Goal: Navigation & Orientation: Find specific page/section

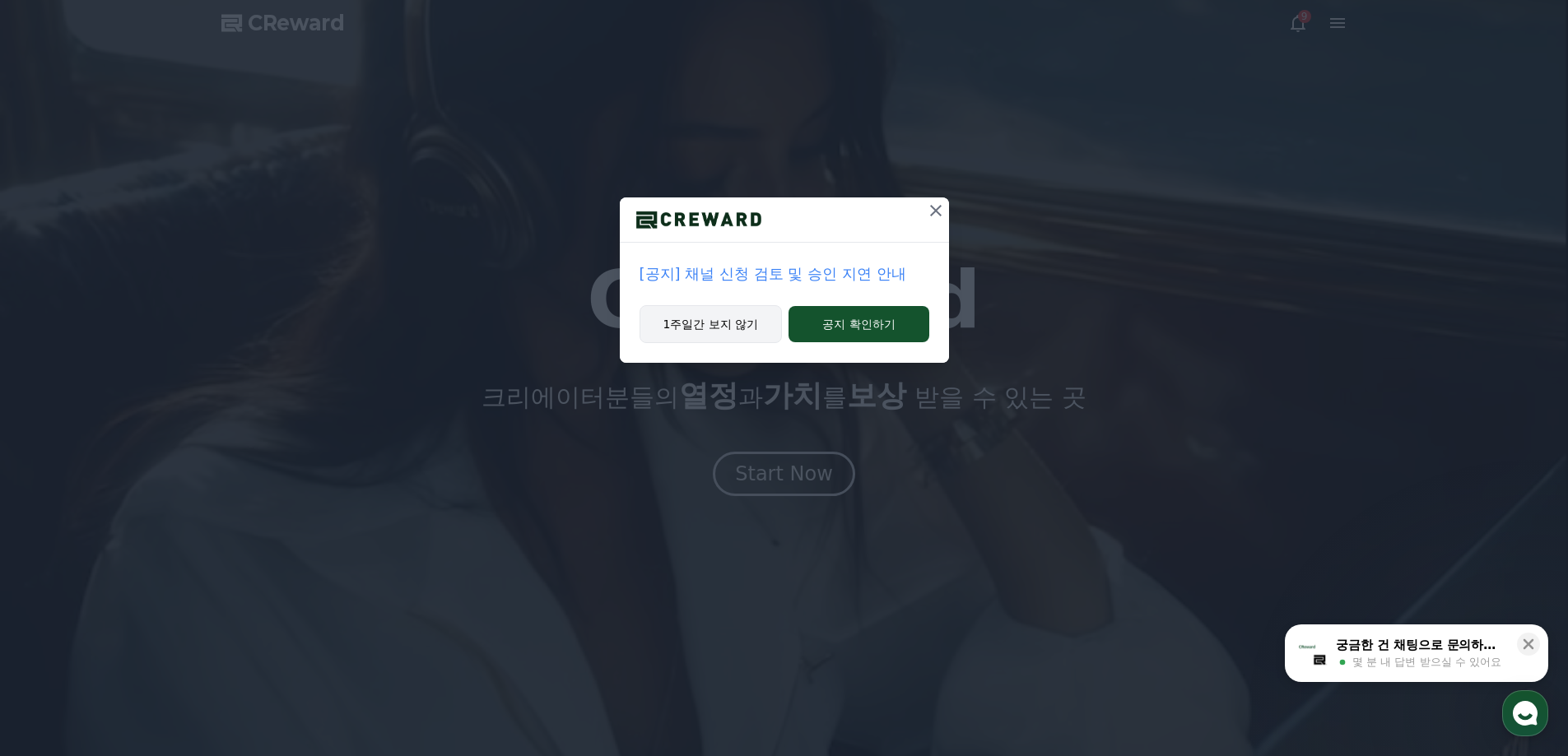
click at [695, 315] on button "1주일간 보지 않기" at bounding box center [711, 324] width 143 height 38
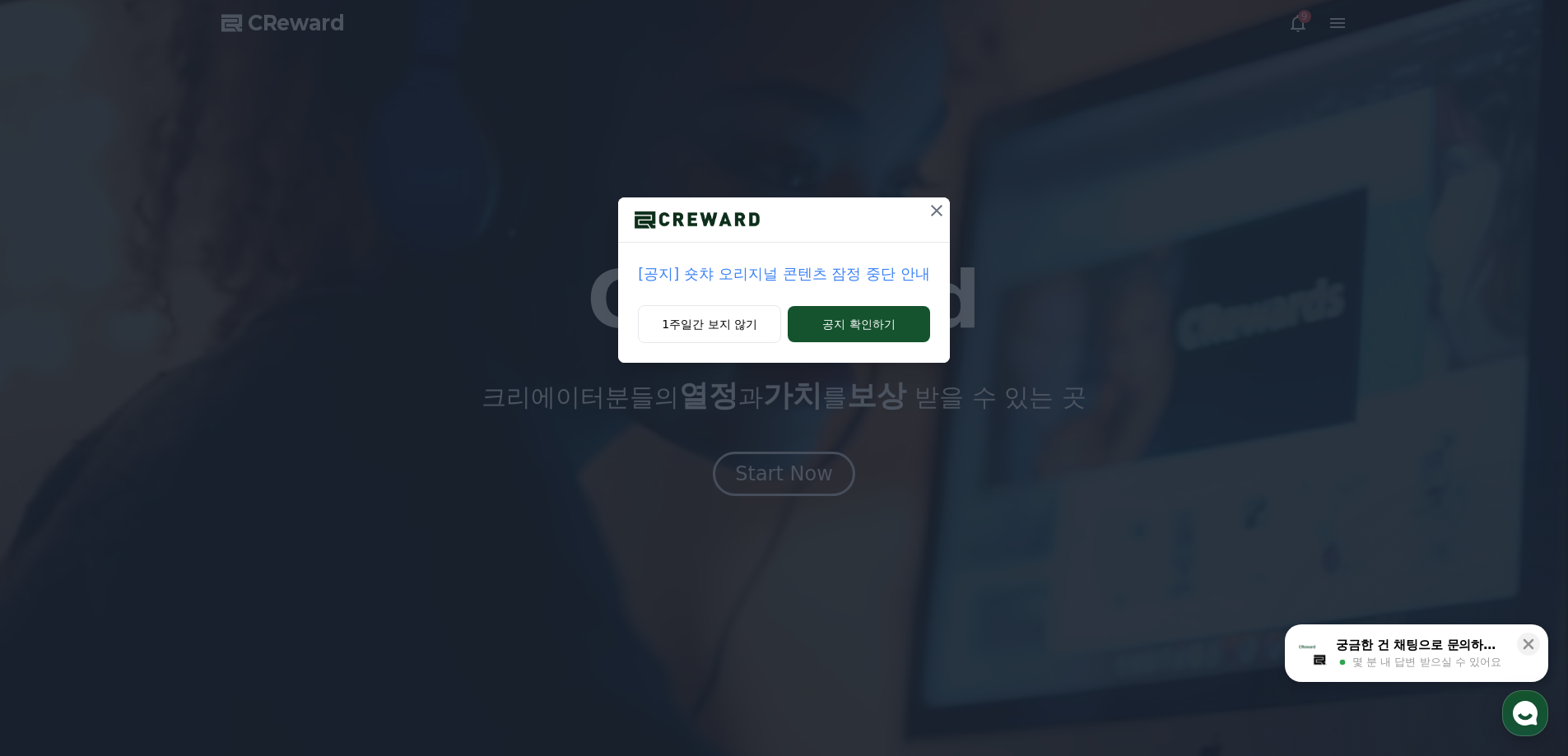
drag, startPoint x: 726, startPoint y: 326, endPoint x: 735, endPoint y: 339, distance: 15.8
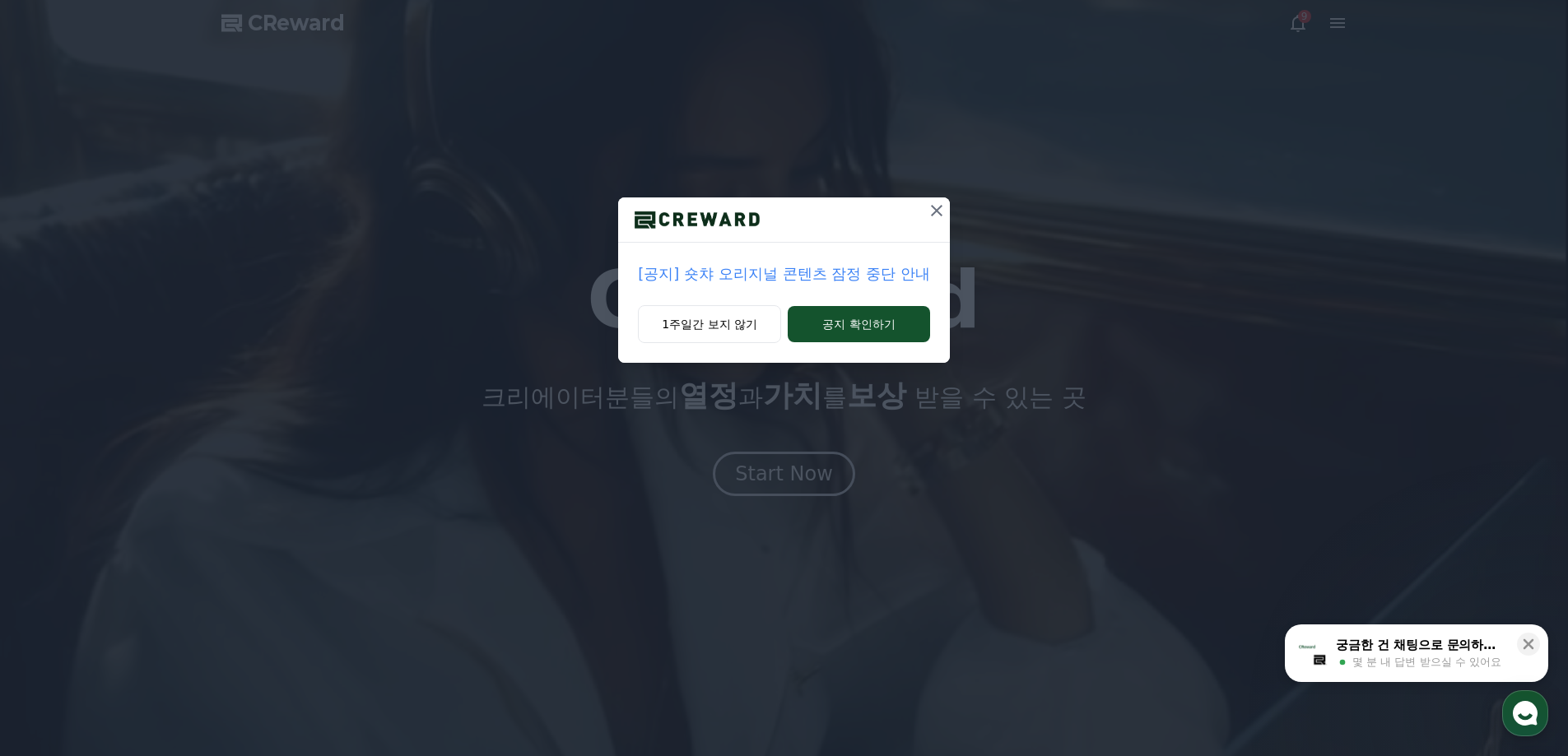
click at [726, 327] on button "1주일간 보지 않기" at bounding box center [709, 324] width 143 height 38
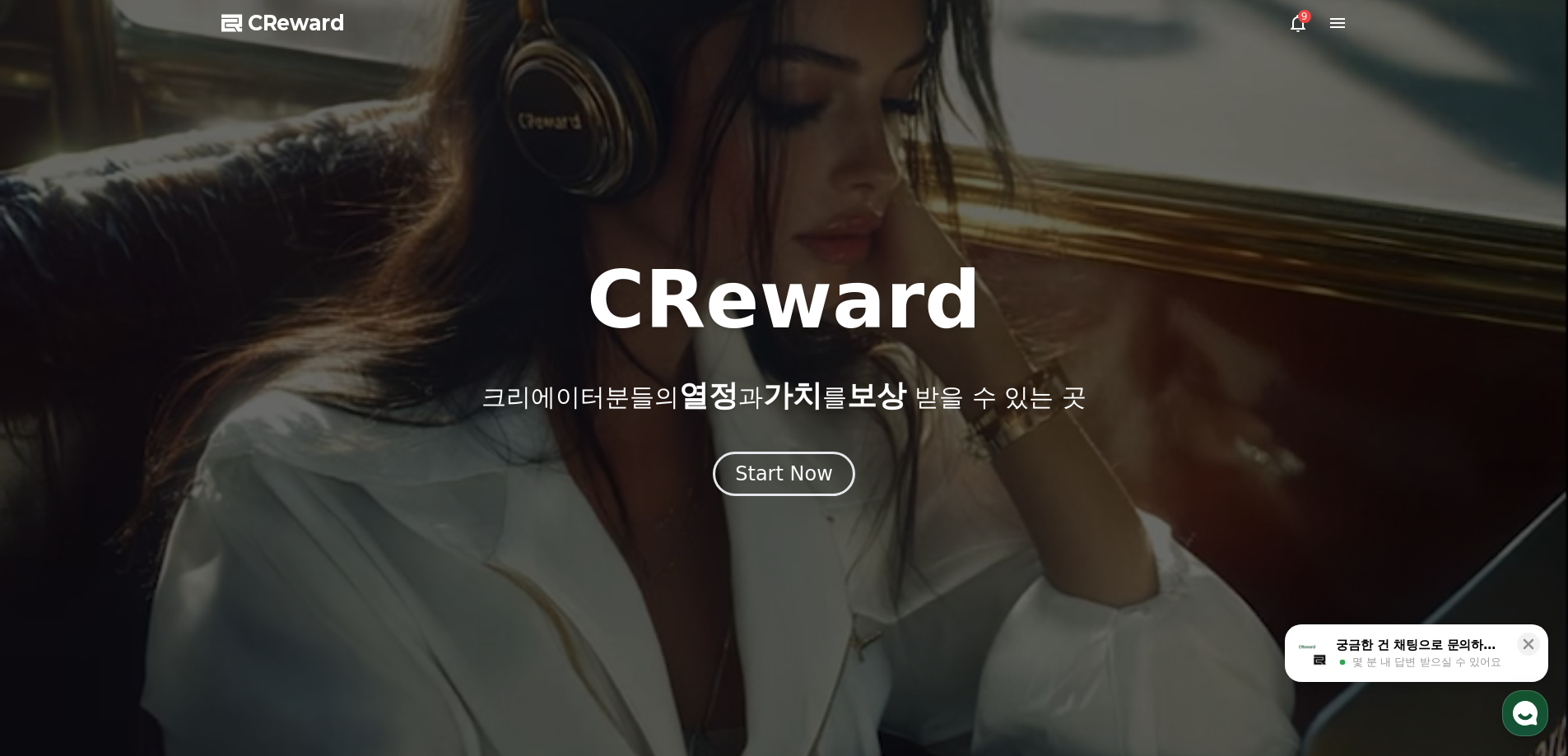
drag, startPoint x: 789, startPoint y: 431, endPoint x: 786, endPoint y: 441, distance: 10.4
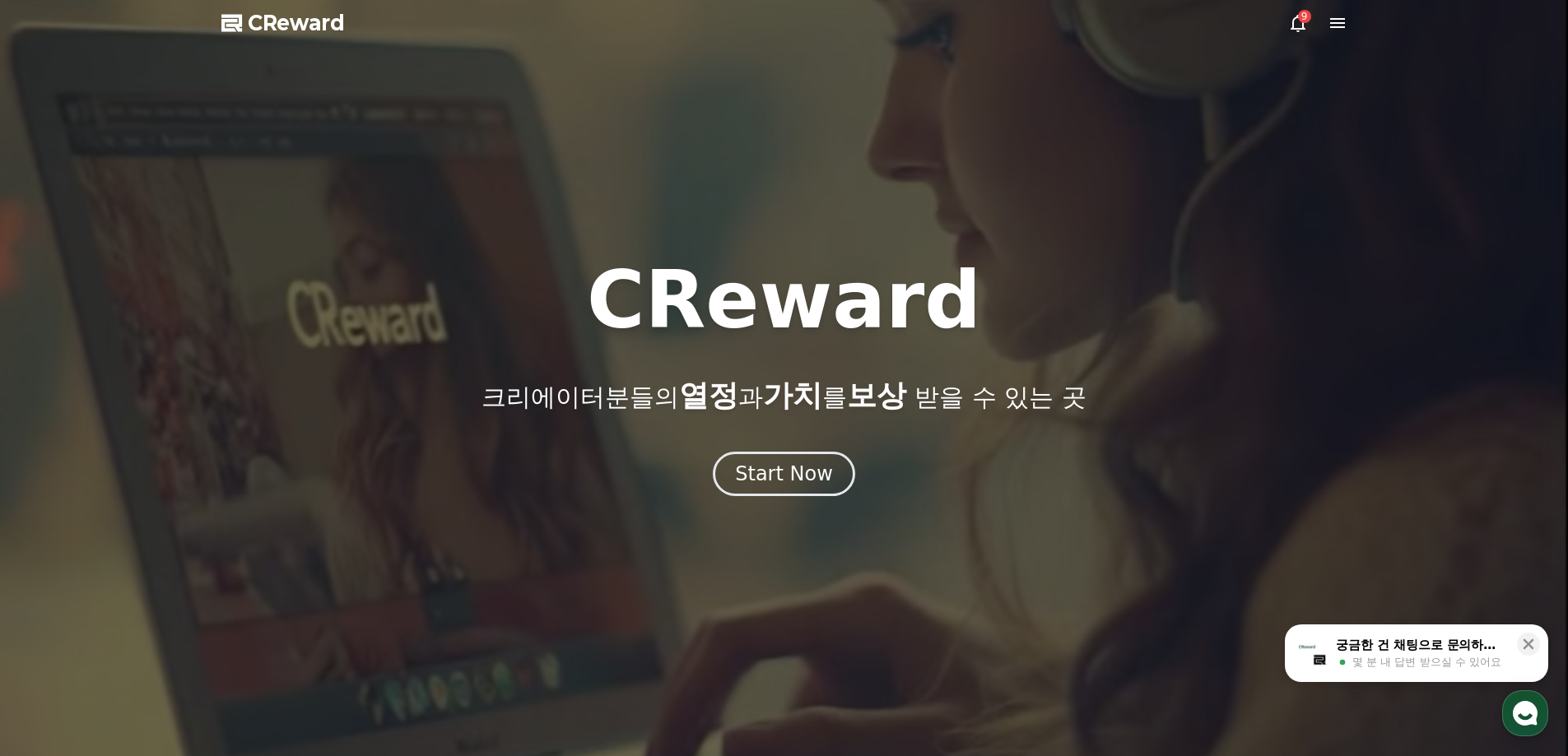
click at [790, 431] on div "CReward 크리에이터분들의 열정 과 가치 를 보상 받을 수 있는 곳 Start Now" at bounding box center [784, 378] width 1568 height 235
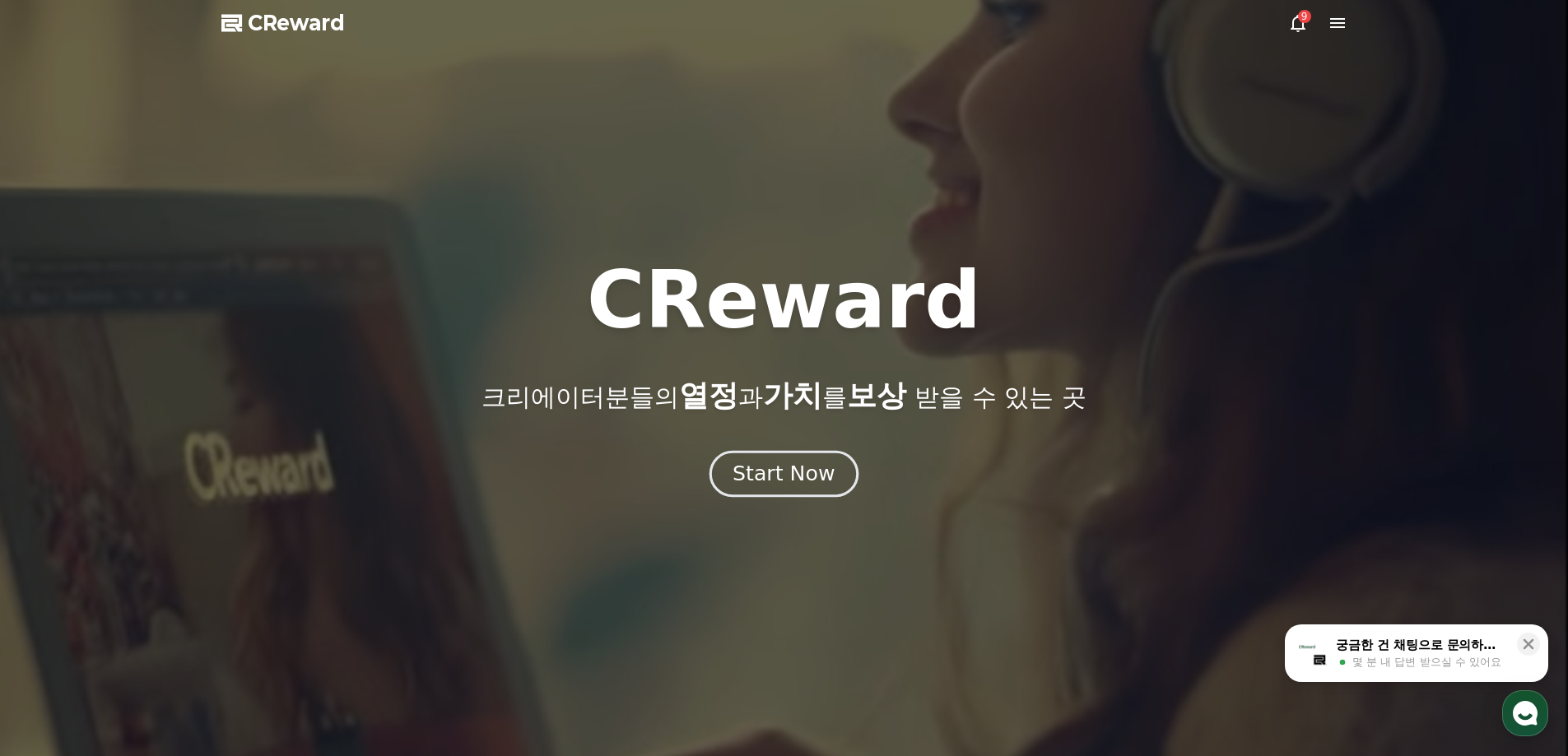
click at [791, 457] on button "Start Now" at bounding box center [784, 473] width 149 height 47
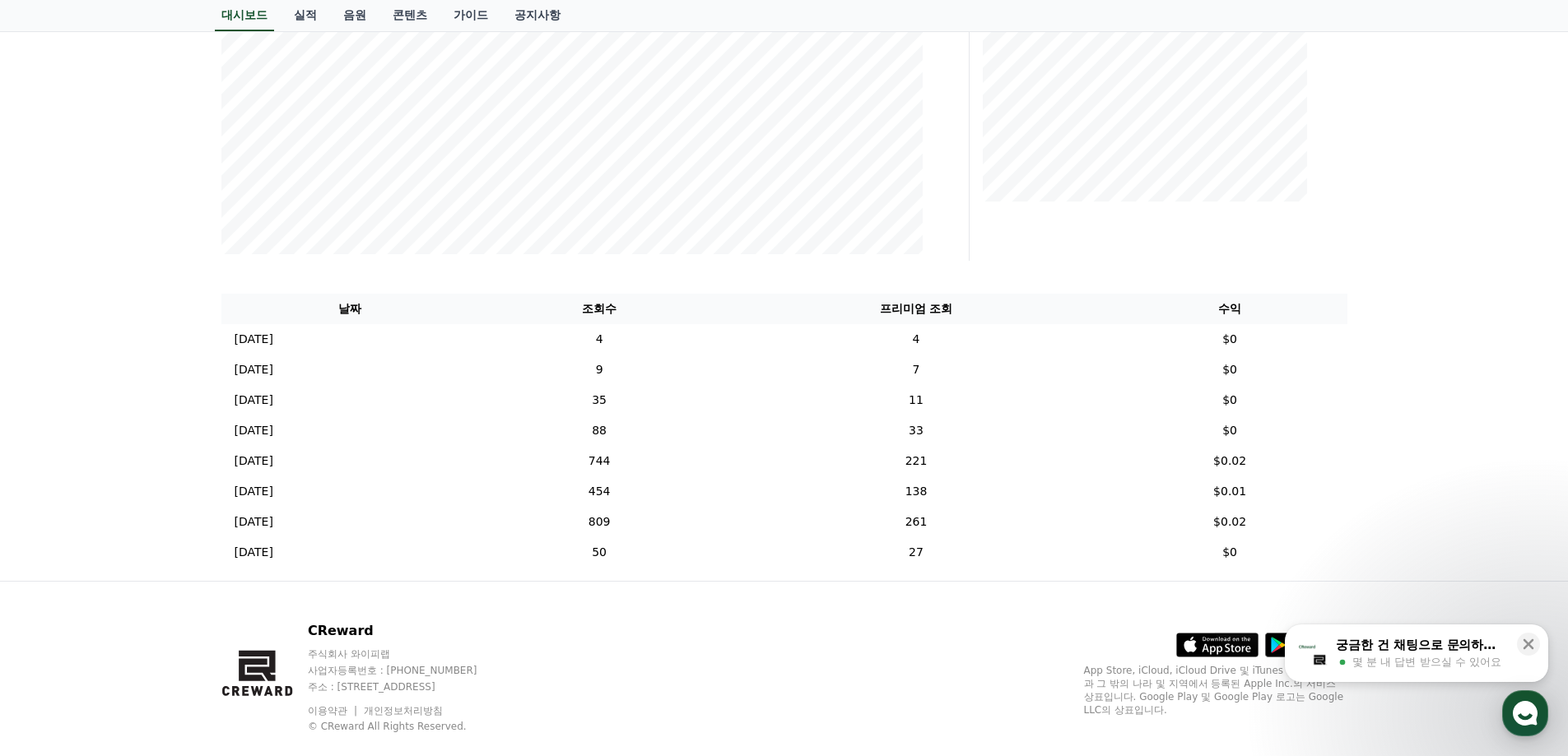
scroll to position [412, 0]
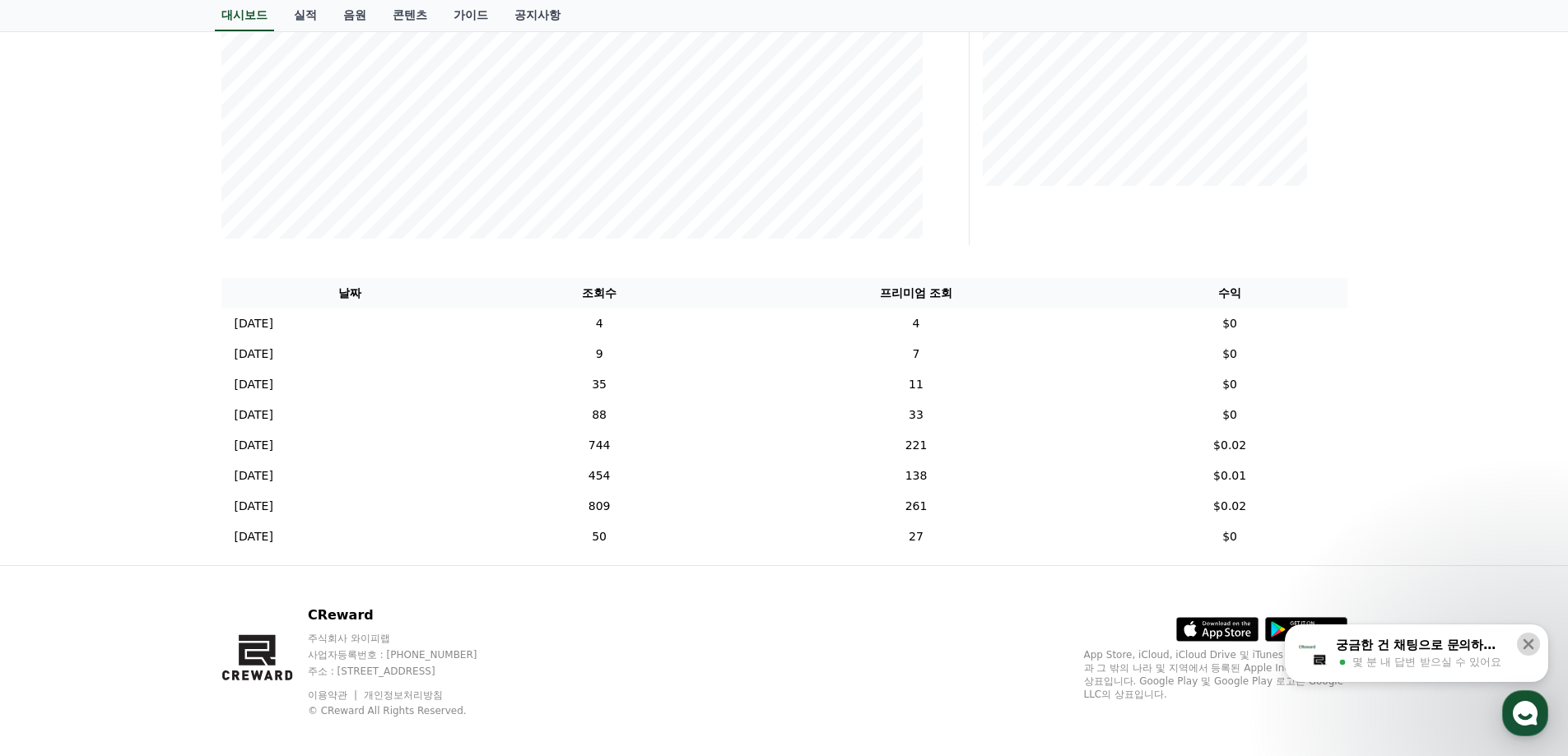
click at [1536, 646] on icon at bounding box center [1528, 643] width 16 height 16
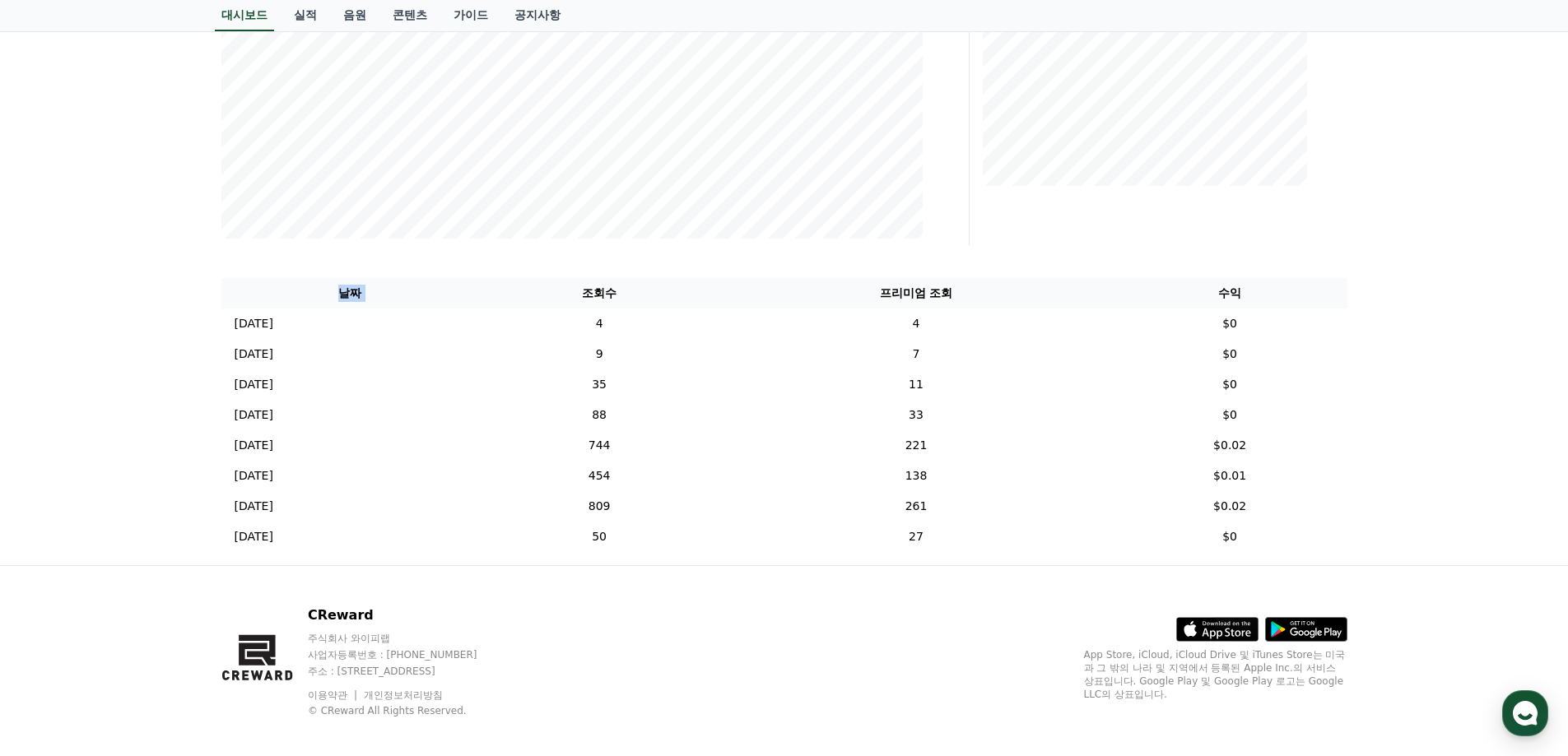
drag, startPoint x: 1354, startPoint y: 557, endPoint x: 547, endPoint y: 296, distance: 848.2
click at [547, 296] on div "**********" at bounding box center [784, 133] width 1153 height 863
click at [764, 632] on div "CReward 주식회사 와이피랩 사업자등록번호 : [PHONE_NUMBER] 주소 : [STREET_ADDRESS] 이용약관 개인정보처리방침 …" at bounding box center [784, 667] width 1153 height 204
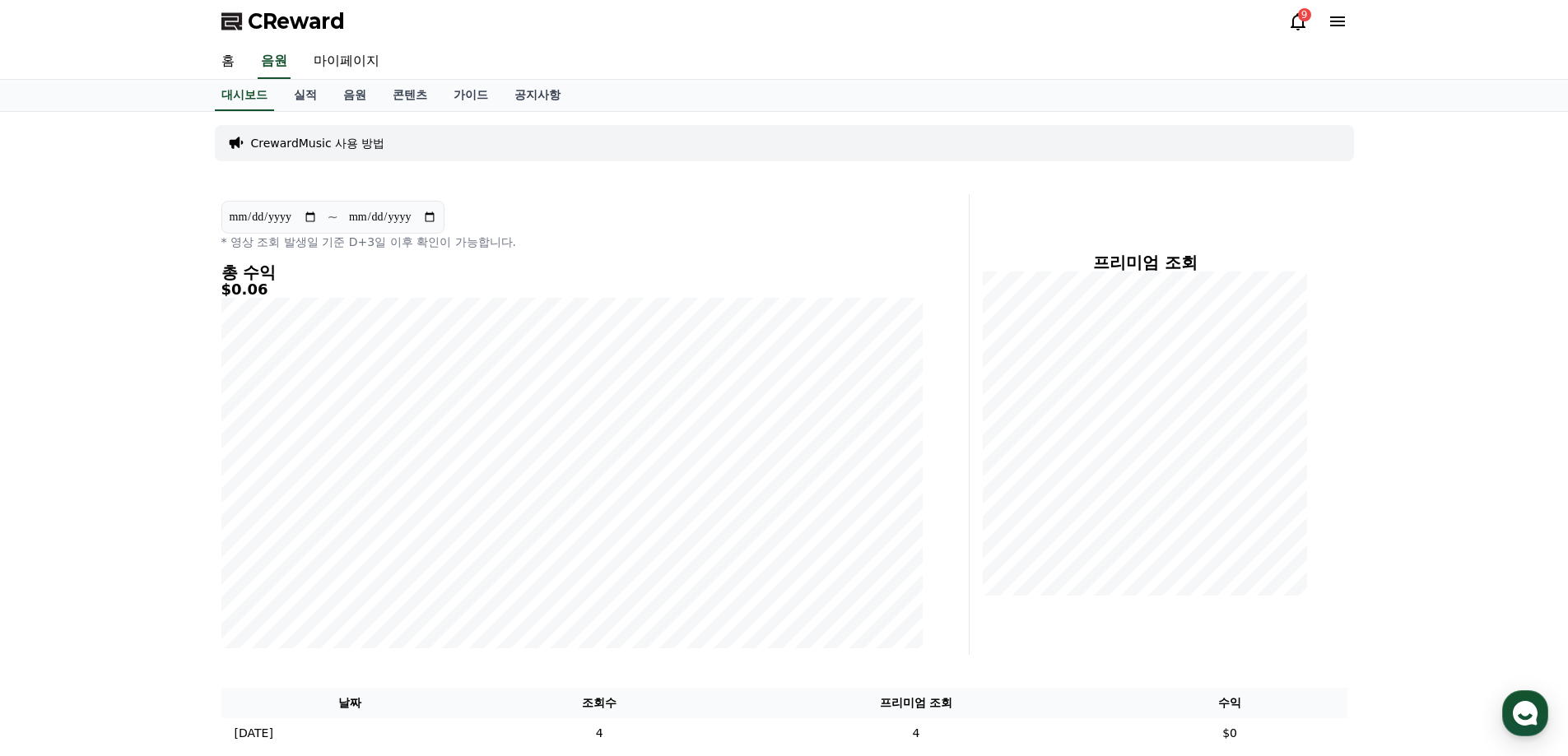
scroll to position [0, 0]
